Goal: Information Seeking & Learning: Learn about a topic

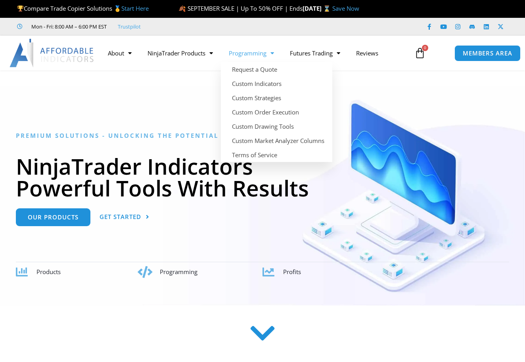
click at [255, 52] on link "Programming" at bounding box center [251, 53] width 61 height 18
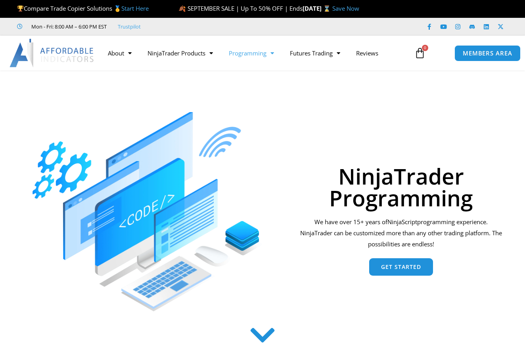
click at [254, 51] on link "Programming" at bounding box center [251, 53] width 61 height 18
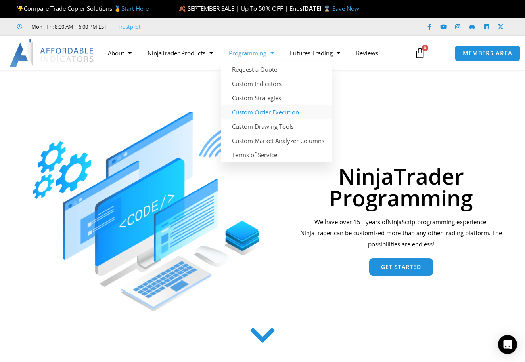
click at [284, 116] on link "Custom Order Execution" at bounding box center [276, 112] width 111 height 14
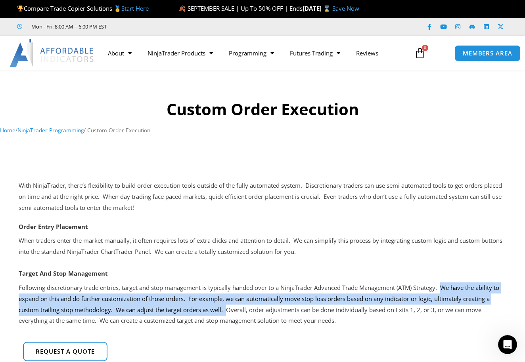
drag, startPoint x: 447, startPoint y: 285, endPoint x: 228, endPoint y: 310, distance: 220.1
click at [228, 310] on p "Following discretionary trade entries, target and stop management is typically …" at bounding box center [262, 305] width 487 height 44
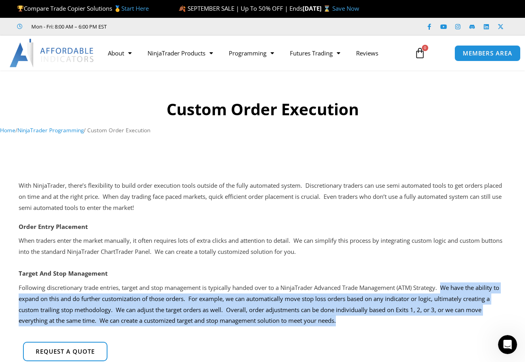
drag, startPoint x: 447, startPoint y: 285, endPoint x: 346, endPoint y: 326, distance: 108.7
copy p "We have the ability to expand on this and do further customization of those ord…"
click at [187, 296] on p "Following discretionary trade entries, target and stop management is typically …" at bounding box center [262, 305] width 487 height 44
drag, startPoint x: 447, startPoint y: 284, endPoint x: 396, endPoint y: 323, distance: 63.6
click at [396, 323] on div "Target And Stop Management Following discretionary trade entries, target and st…" at bounding box center [262, 298] width 487 height 61
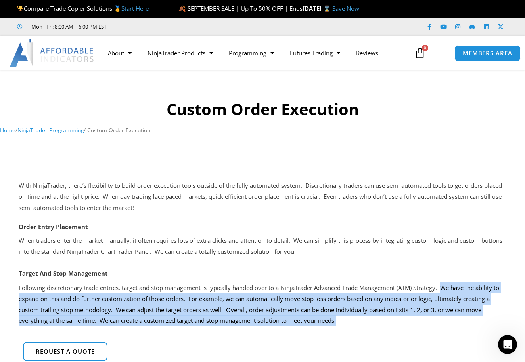
copy p "We have the ability to expand on this and do further customization of those ord…"
